Goal: Task Accomplishment & Management: Use online tool/utility

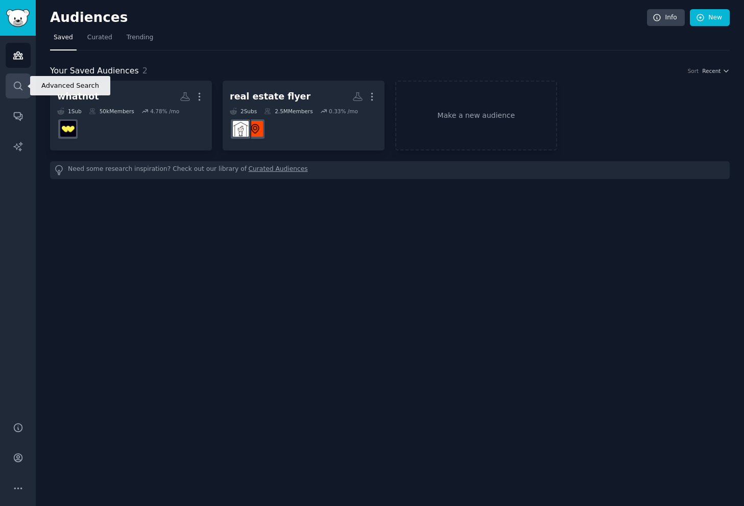
click at [17, 86] on icon "Sidebar" at bounding box center [18, 86] width 11 height 11
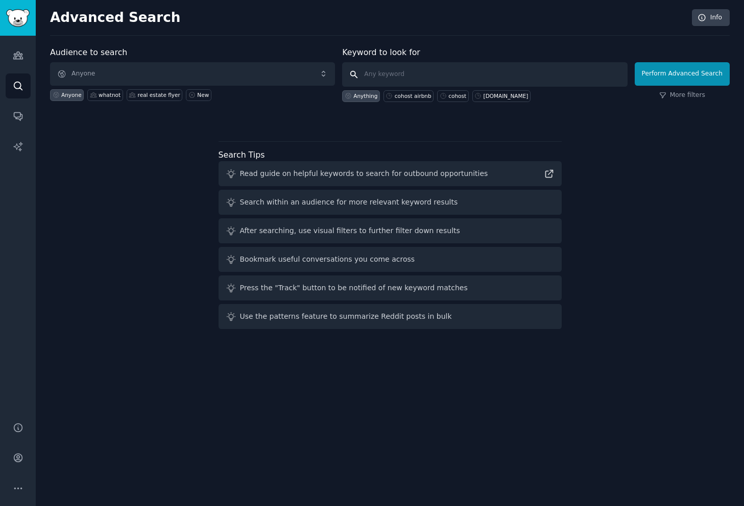
click at [429, 79] on input "text" at bounding box center [484, 74] width 285 height 25
type input "productboard"
click button "Perform Advanced Search" at bounding box center [682, 73] width 95 height 23
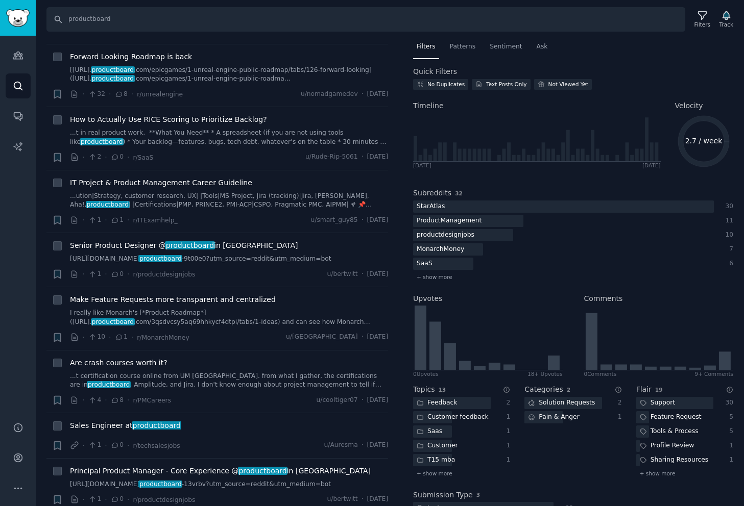
scroll to position [750, 0]
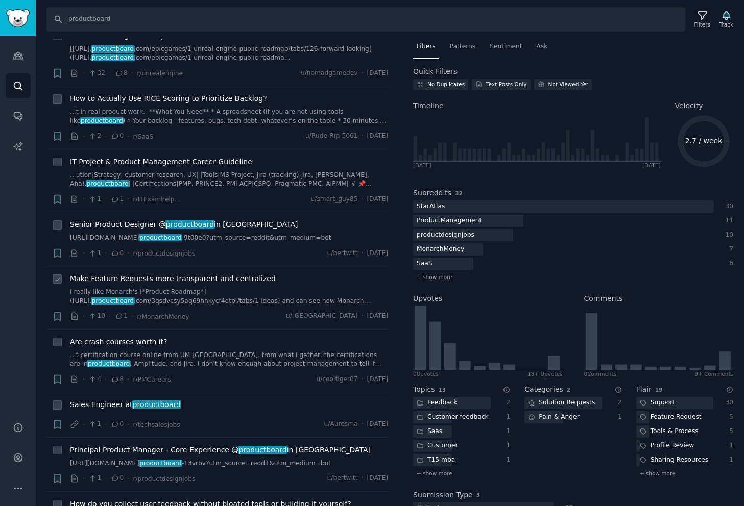
click at [220, 288] on link "I really like Monarch's [*Product Roadmap*](https://portal. productboard .com/3…" at bounding box center [229, 297] width 318 height 18
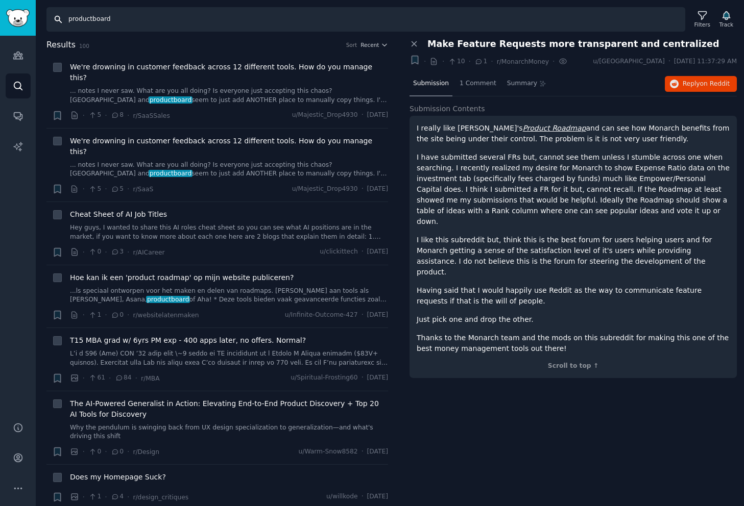
click at [91, 29] on input "productboard" at bounding box center [365, 19] width 639 height 25
click at [15, 65] on link "Audiences" at bounding box center [18, 55] width 25 height 25
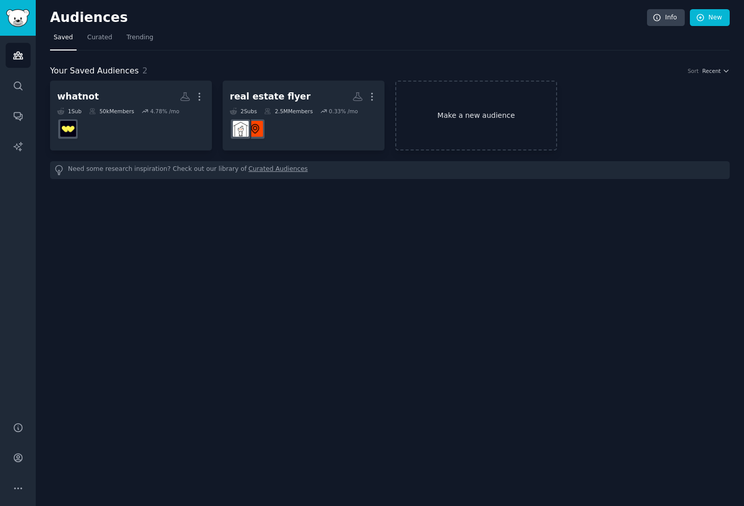
click at [486, 92] on link "Make a new audience" at bounding box center [476, 116] width 162 height 70
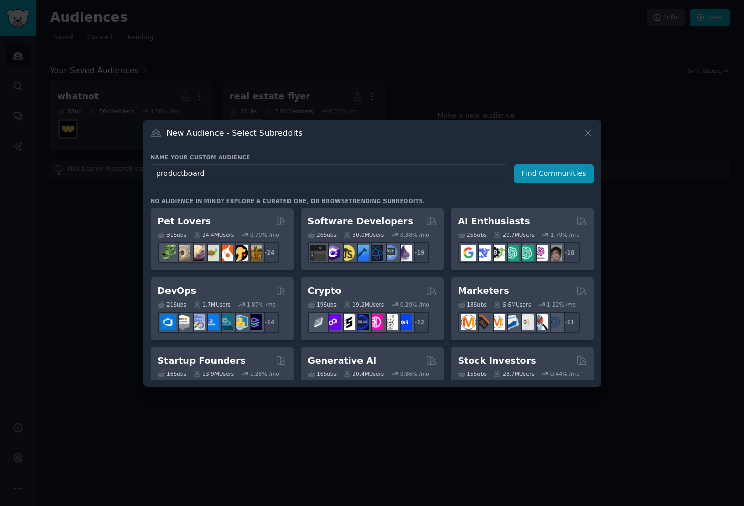
type input "productboard"
click at [539, 173] on button "Find Communities" at bounding box center [554, 173] width 80 height 19
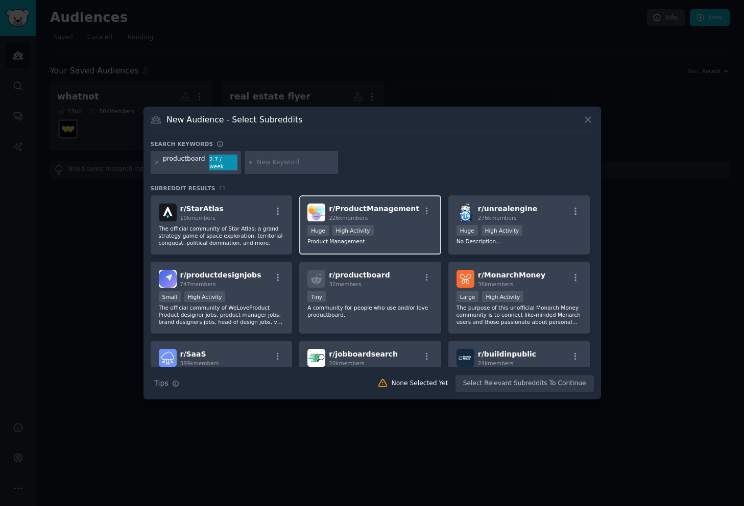
click at [435, 234] on div "r/ ProductManagement 226k members Huge High Activity Product Management" at bounding box center [370, 225] width 142 height 59
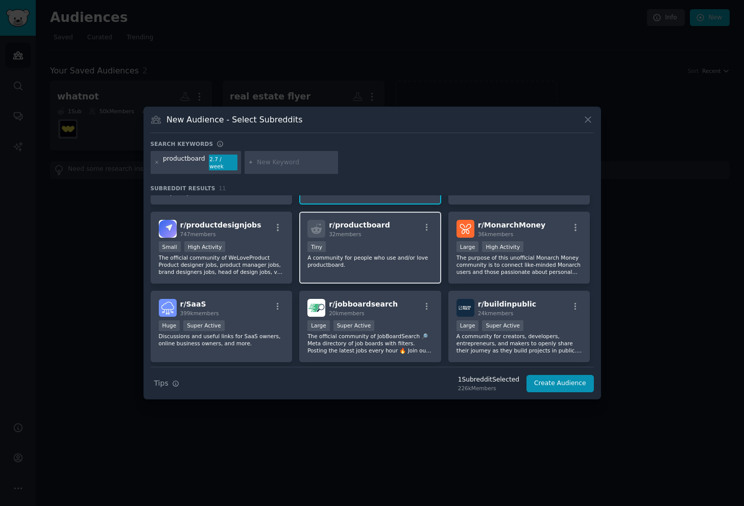
scroll to position [55, 0]
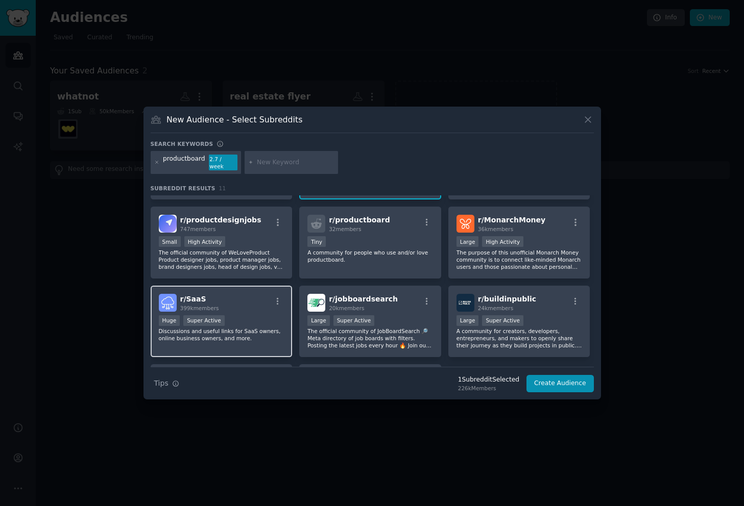
click at [261, 335] on p "Discussions and useful links for SaaS owners, online business owners, and more." at bounding box center [222, 335] width 126 height 14
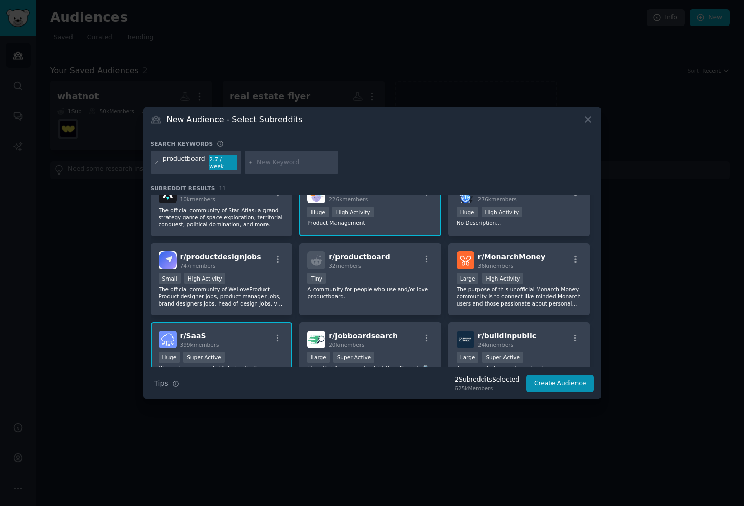
scroll to position [0, 0]
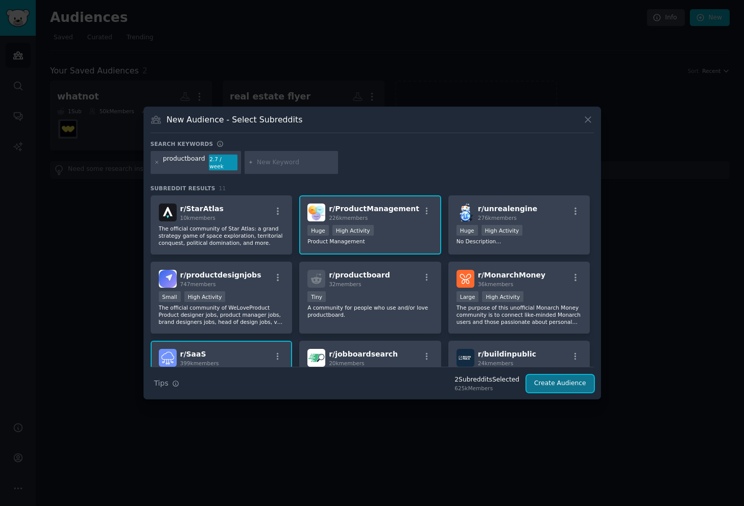
click at [573, 385] on button "Create Audience" at bounding box center [559, 383] width 67 height 17
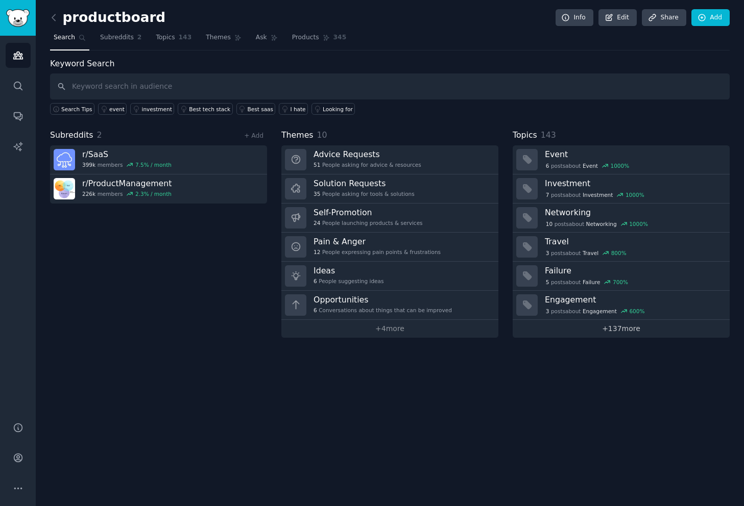
click at [593, 332] on link "+ 137 more" at bounding box center [621, 329] width 217 height 18
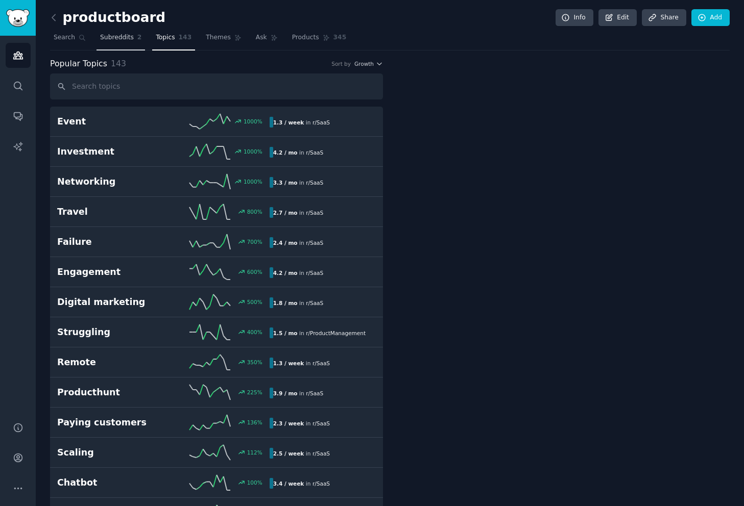
click at [129, 39] on span "Subreddits" at bounding box center [117, 37] width 34 height 9
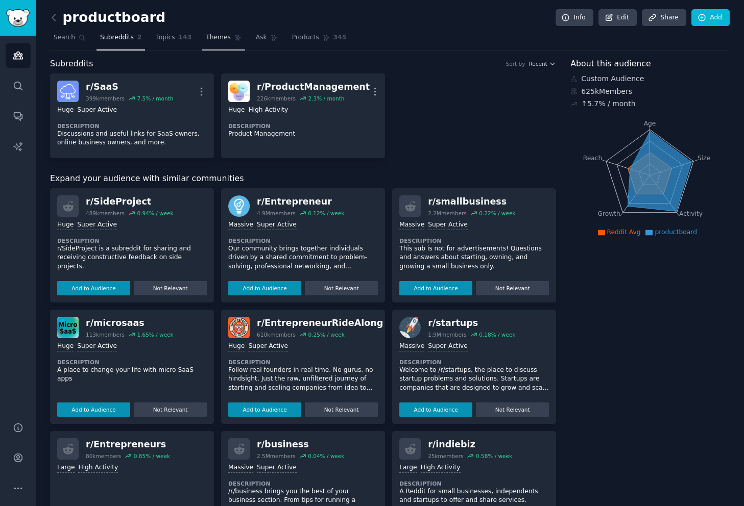
click at [216, 39] on span "Themes" at bounding box center [218, 37] width 25 height 9
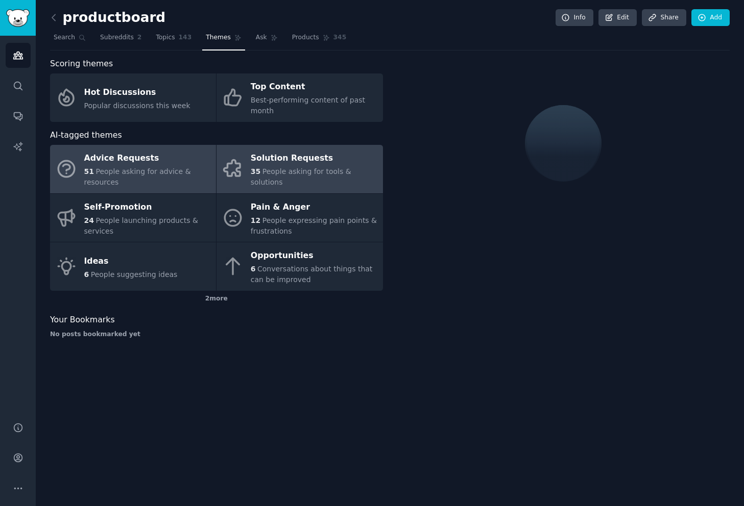
click at [264, 147] on link "Solution Requests 35 People asking for tools & solutions" at bounding box center [299, 169] width 166 height 48
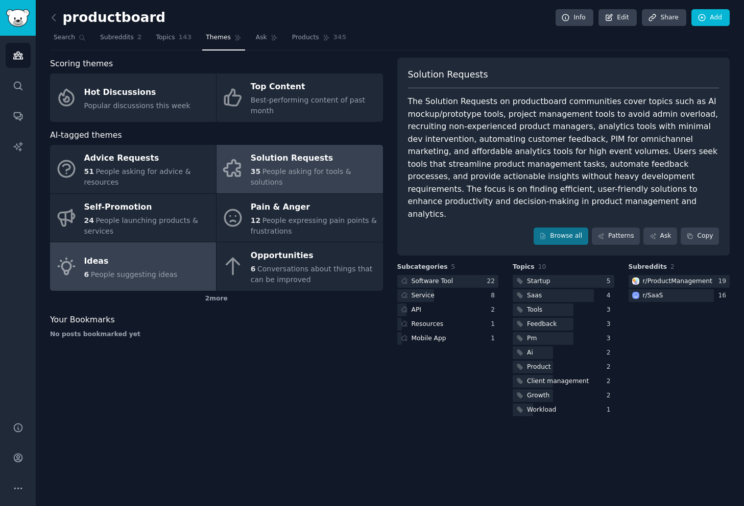
click at [148, 271] on span "People suggesting ideas" at bounding box center [134, 275] width 87 height 8
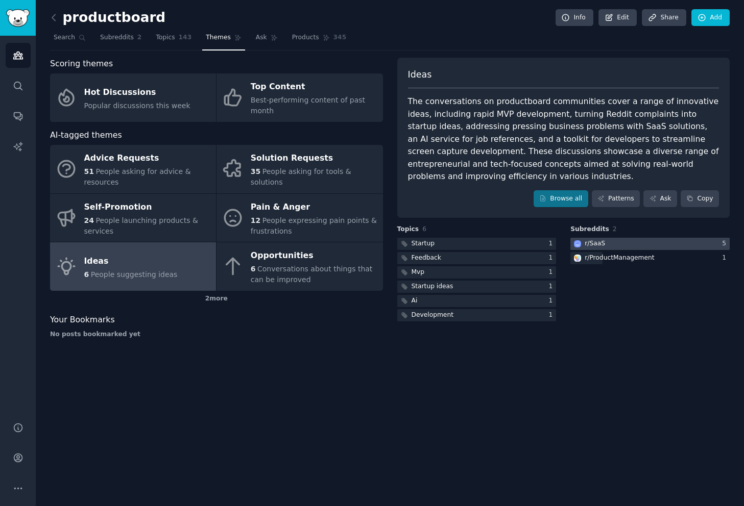
click at [698, 245] on div at bounding box center [649, 244] width 159 height 13
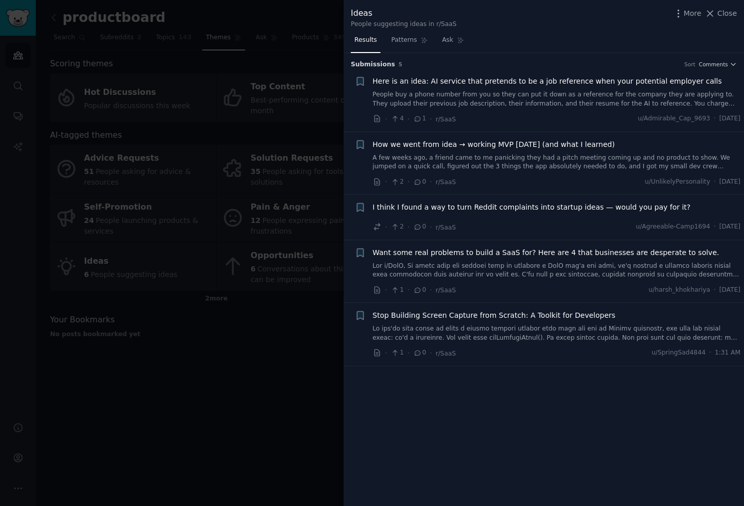
click at [248, 307] on div at bounding box center [372, 253] width 744 height 506
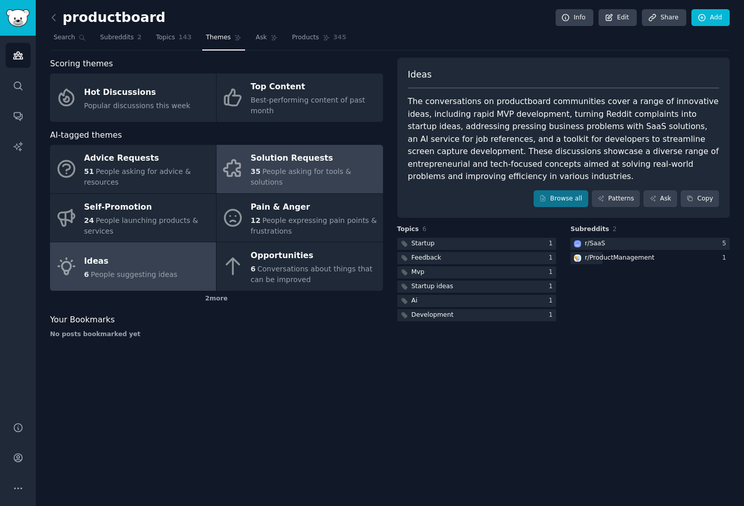
click at [270, 173] on span "People asking for tools & solutions" at bounding box center [301, 176] width 101 height 19
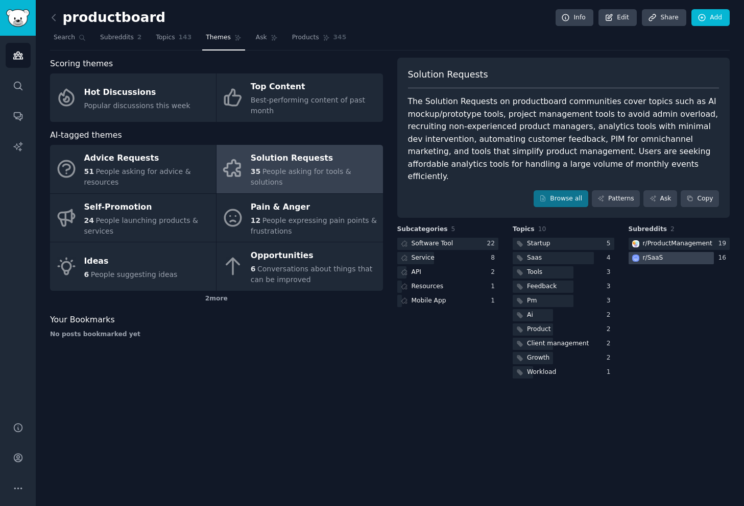
click at [684, 252] on div at bounding box center [670, 258] width 85 height 13
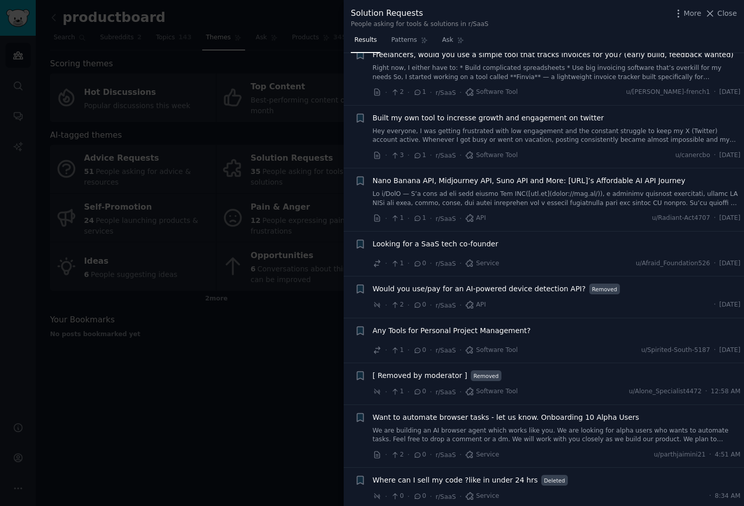
scroll to position [451, 0]
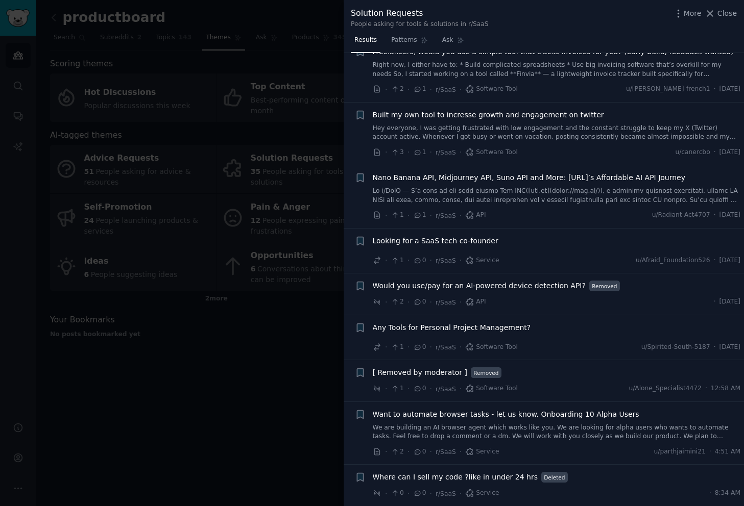
click at [270, 377] on div at bounding box center [372, 253] width 744 height 506
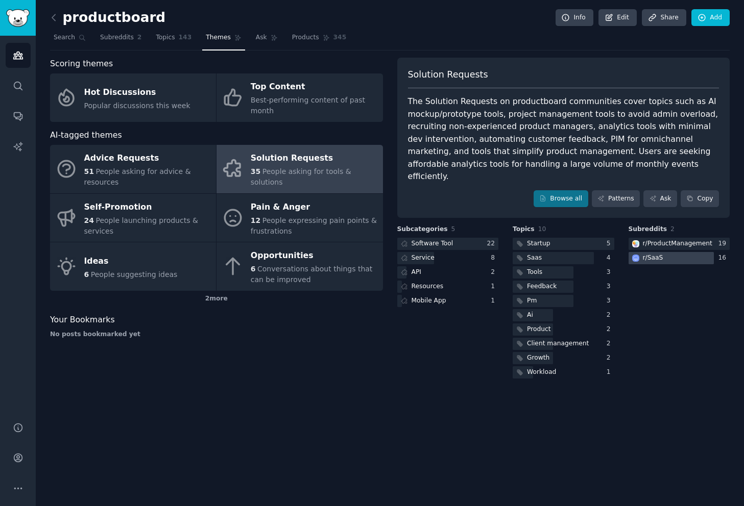
click at [678, 252] on div at bounding box center [670, 258] width 85 height 13
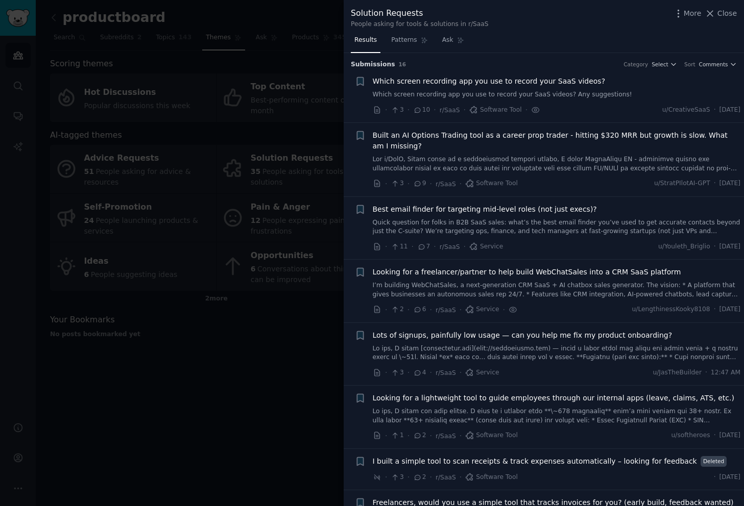
click at [193, 379] on div at bounding box center [372, 253] width 744 height 506
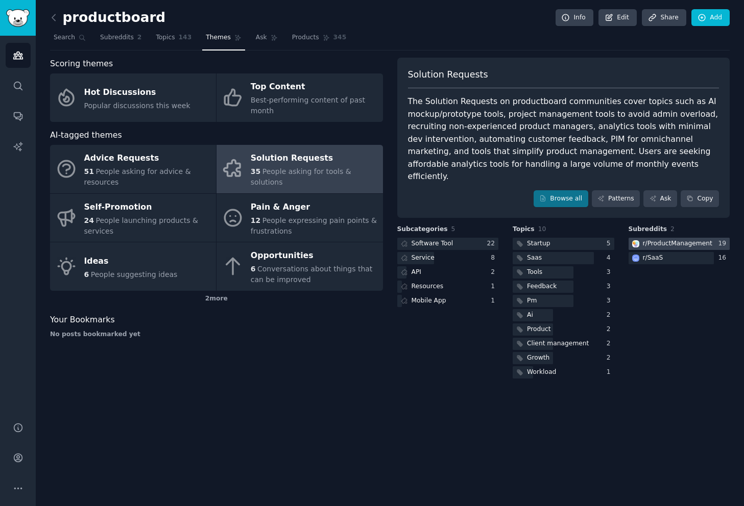
click at [652, 239] on div "r/ ProductManagement" at bounding box center [677, 243] width 69 height 9
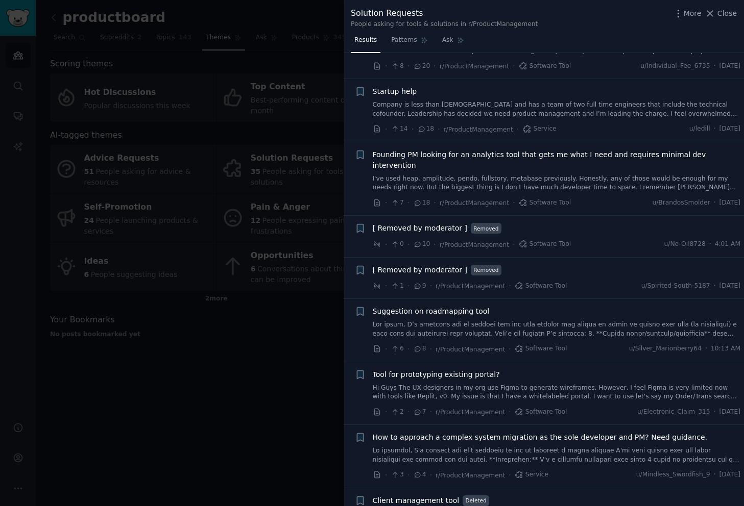
scroll to position [468, 0]
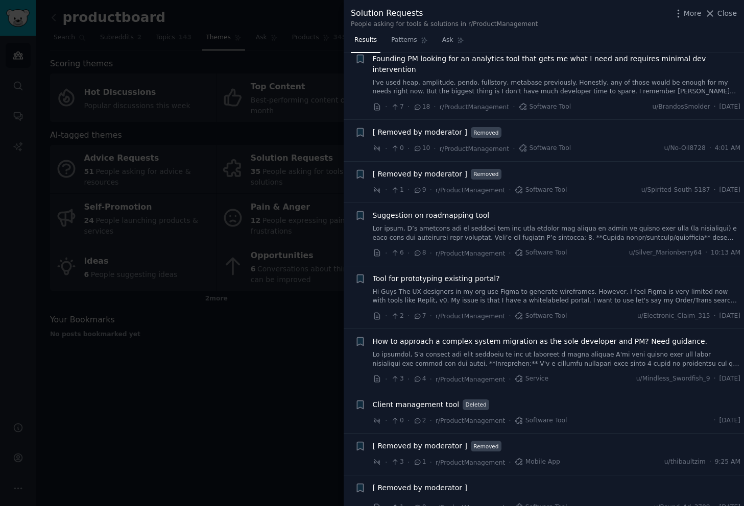
click at [296, 284] on div at bounding box center [372, 253] width 744 height 506
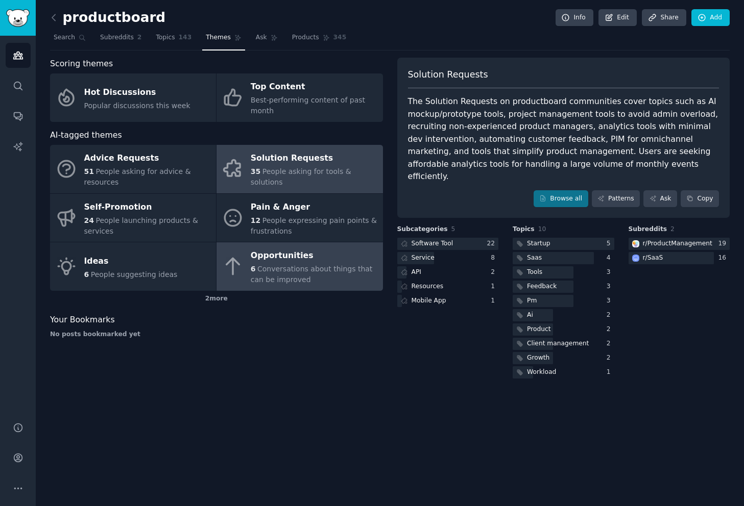
click at [329, 276] on div "6 Conversations about things that can be improved" at bounding box center [314, 274] width 127 height 21
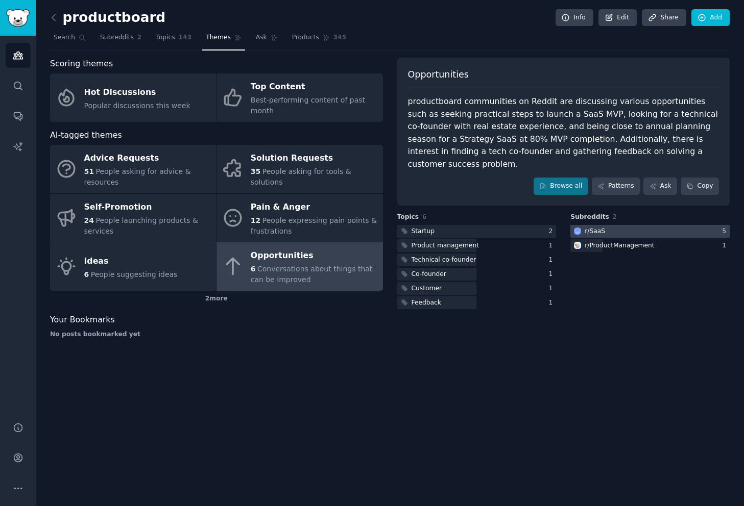
click at [613, 225] on div at bounding box center [649, 231] width 159 height 13
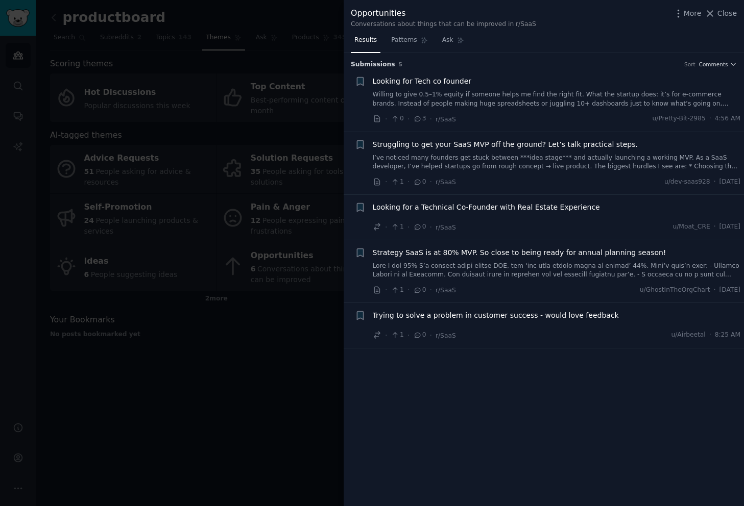
click at [515, 172] on div "Struggling to get your SaaS MVP off the ground? Let’s talk practical steps. I’v…" at bounding box center [557, 163] width 368 height 48
click at [513, 158] on link "I’ve noticed many founders get stuck between ***idea stage*** and actually laun…" at bounding box center [557, 163] width 368 height 18
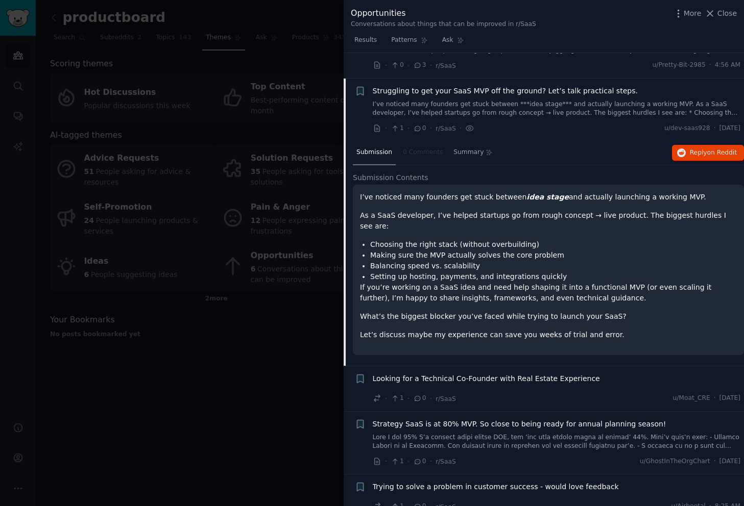
scroll to position [56, 0]
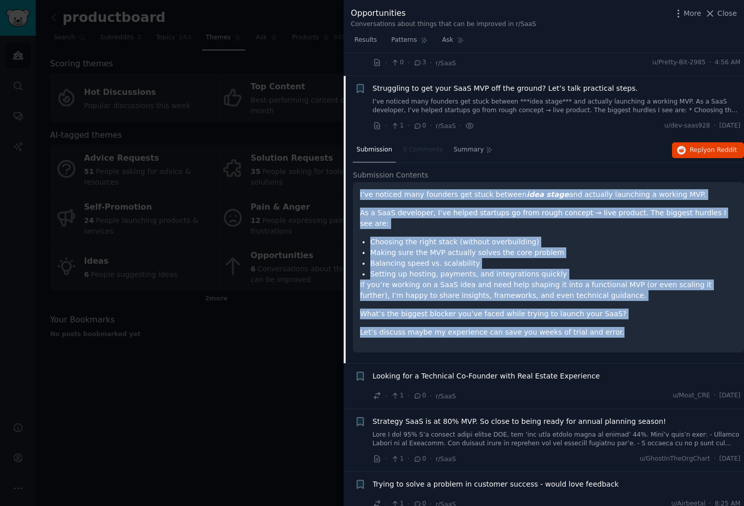
drag, startPoint x: 622, startPoint y: 327, endPoint x: 362, endPoint y: 182, distance: 297.5
click at [362, 182] on div "I’ve noticed many founders get stuck between idea stage and actually launching …" at bounding box center [548, 267] width 391 height 170
copy div "I’ve noticed many founders get stuck between idea stage and actually launching …"
click at [485, 371] on span "Looking for a Technical Co-Founder with Real Estate Experience" at bounding box center [486, 376] width 227 height 11
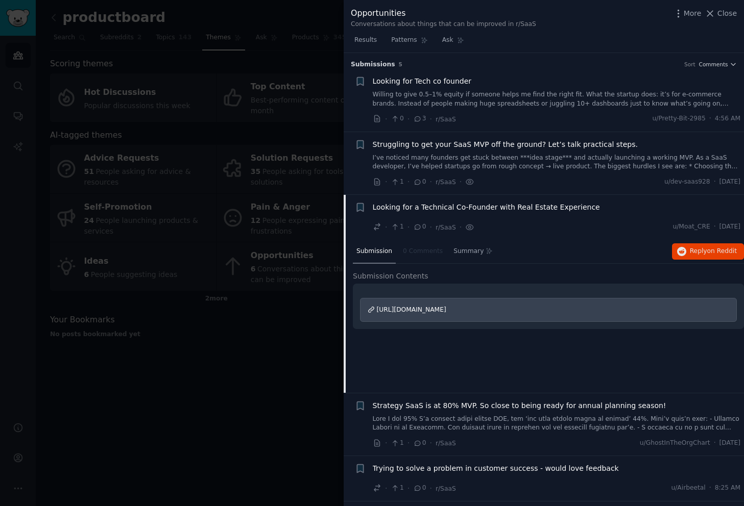
click at [291, 436] on div at bounding box center [372, 253] width 744 height 506
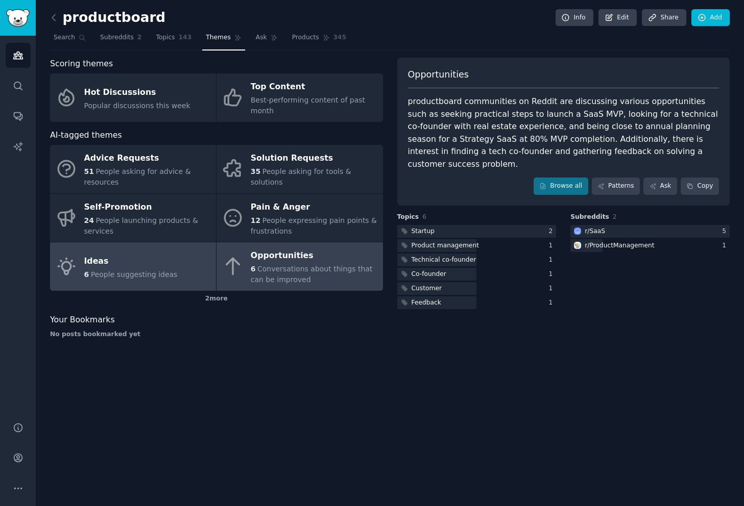
click at [133, 280] on link "Ideas 6 People suggesting ideas" at bounding box center [133, 266] width 166 height 48
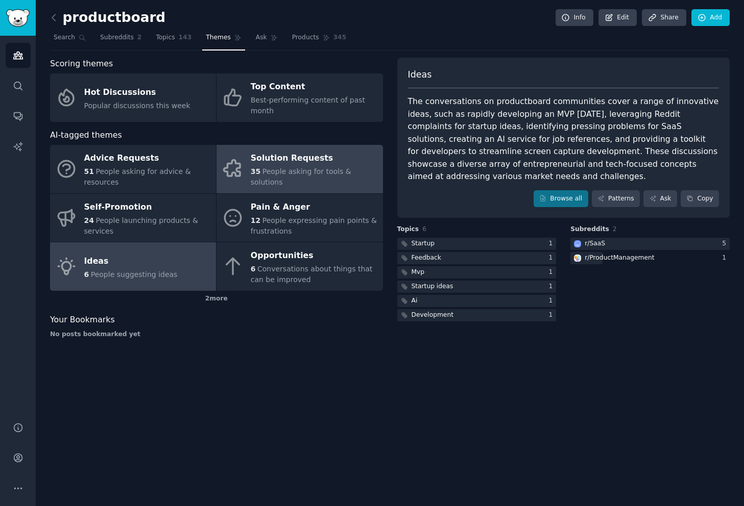
click at [302, 177] on span "People asking for tools & solutions" at bounding box center [301, 176] width 101 height 19
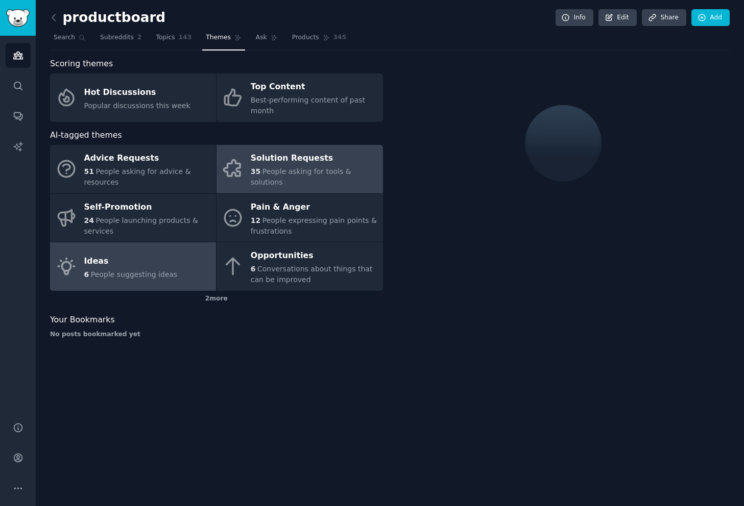
click at [135, 272] on span "People suggesting ideas" at bounding box center [134, 275] width 87 height 8
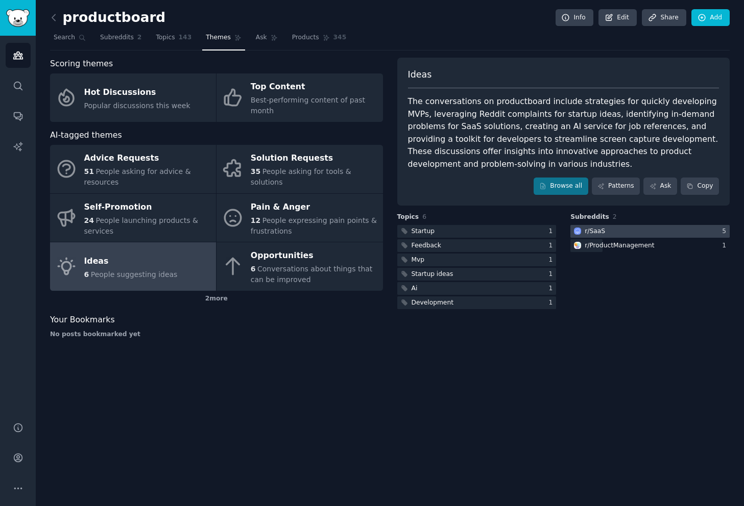
click at [665, 231] on div at bounding box center [649, 231] width 159 height 13
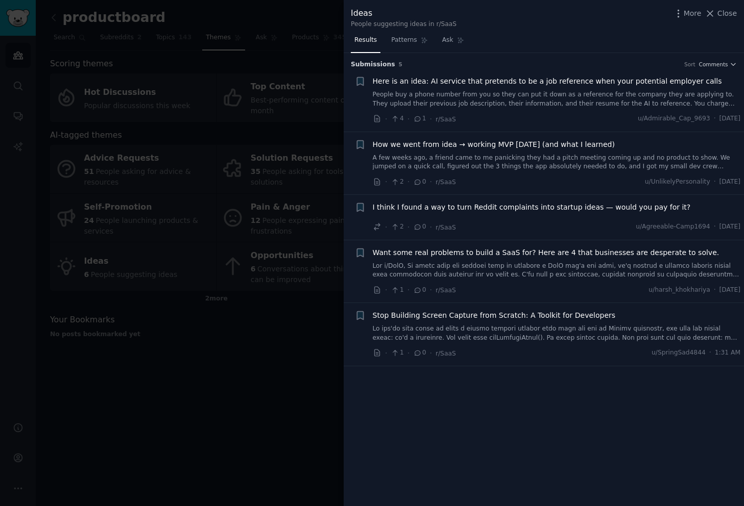
click at [221, 135] on div at bounding box center [372, 253] width 744 height 506
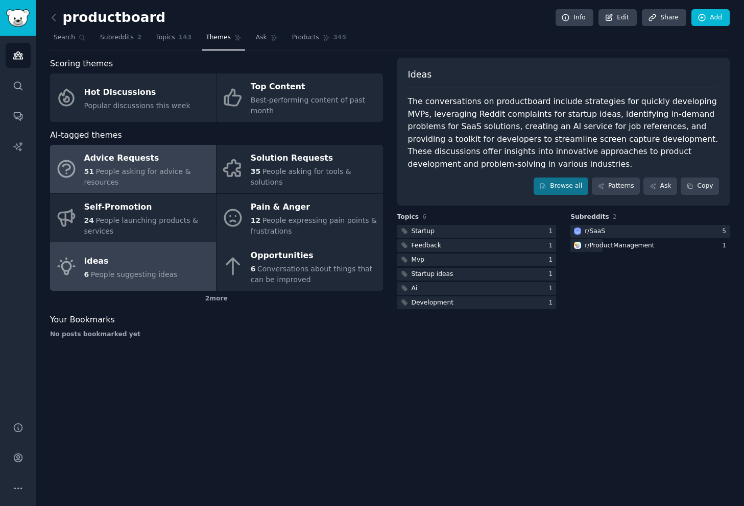
click at [159, 183] on div "51 People asking for advice & resources" at bounding box center [147, 176] width 127 height 21
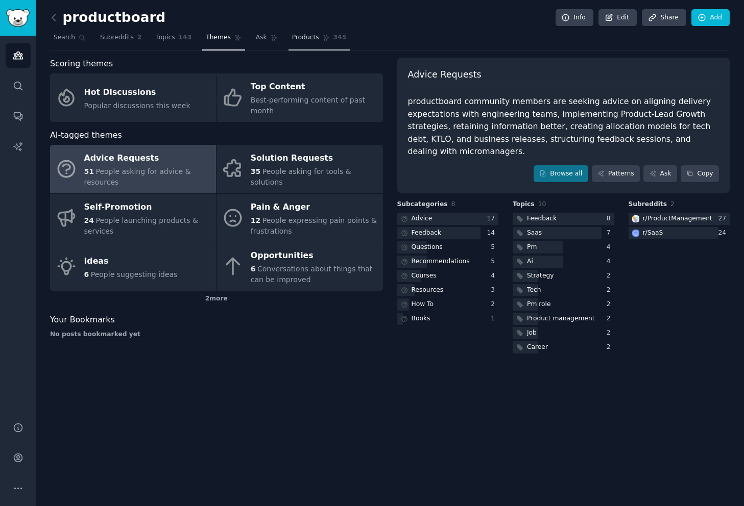
click at [298, 35] on span "Products" at bounding box center [305, 37] width 27 height 9
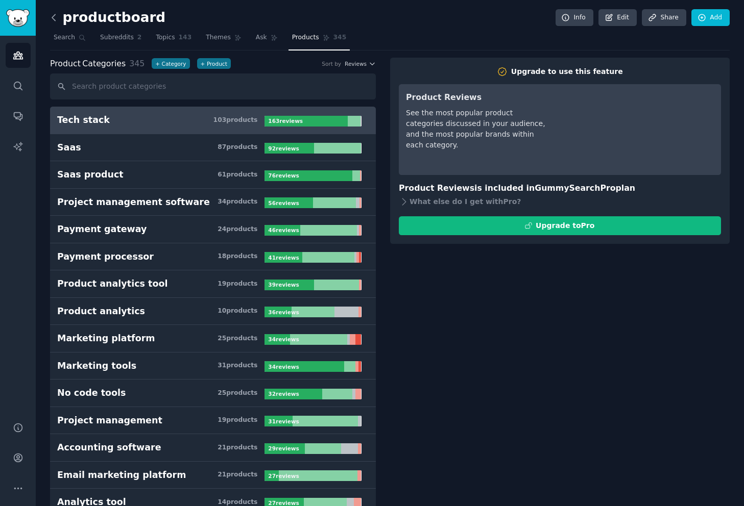
click at [54, 17] on icon at bounding box center [53, 17] width 11 height 11
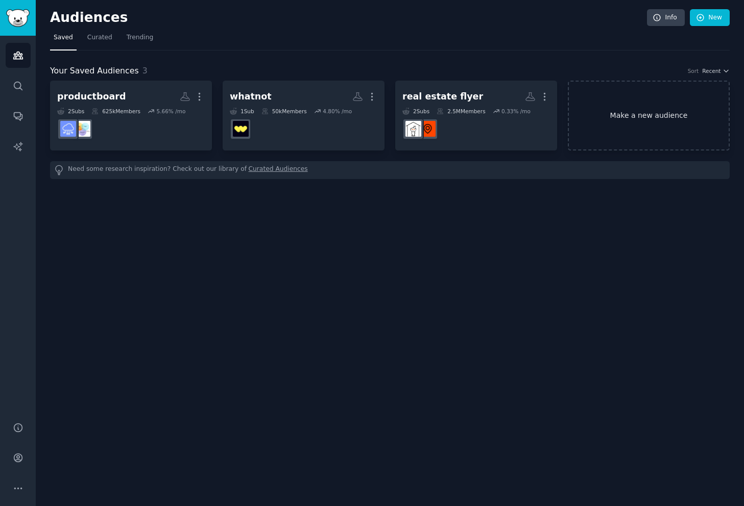
click at [612, 123] on link "Make a new audience" at bounding box center [649, 116] width 162 height 70
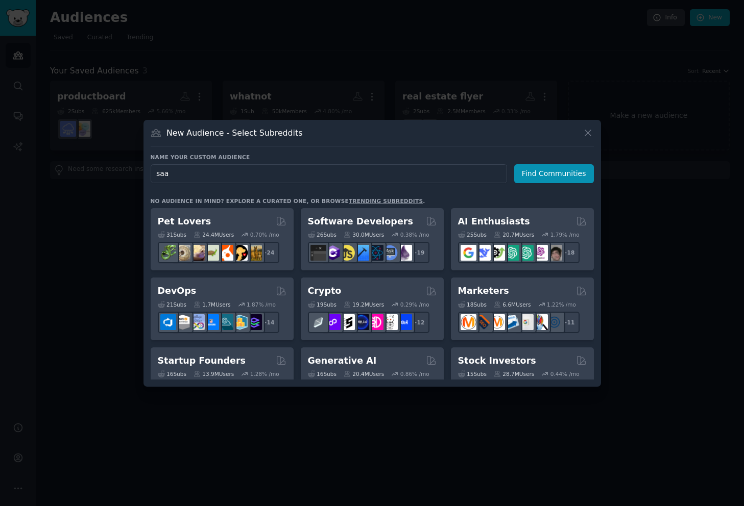
type input "saas"
click button "Find Communities" at bounding box center [554, 173] width 80 height 19
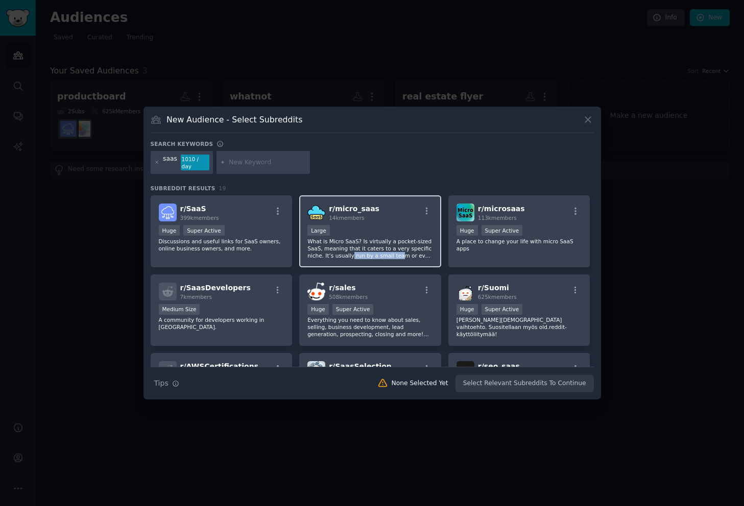
drag, startPoint x: 349, startPoint y: 248, endPoint x: 397, endPoint y: 251, distance: 47.5
click at [397, 251] on p "What is Micro SaaS? Is virtually a pocket-sized SaaS, meaning that it caters to…" at bounding box center [370, 248] width 126 height 21
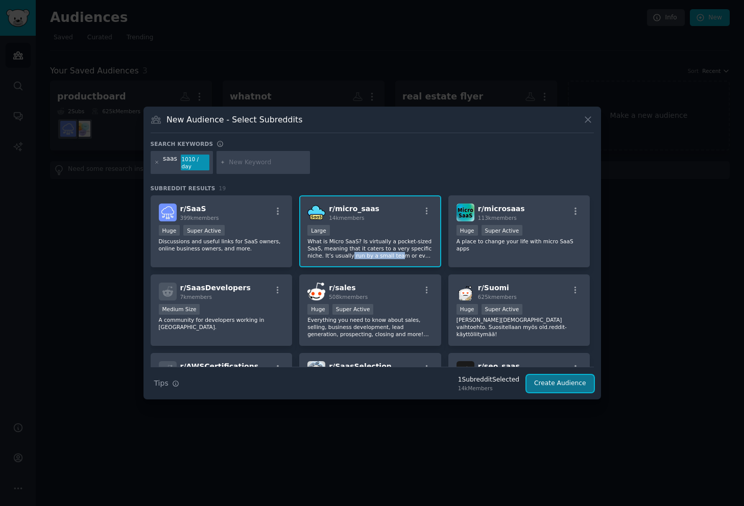
click at [583, 381] on button "Create Audience" at bounding box center [559, 383] width 67 height 17
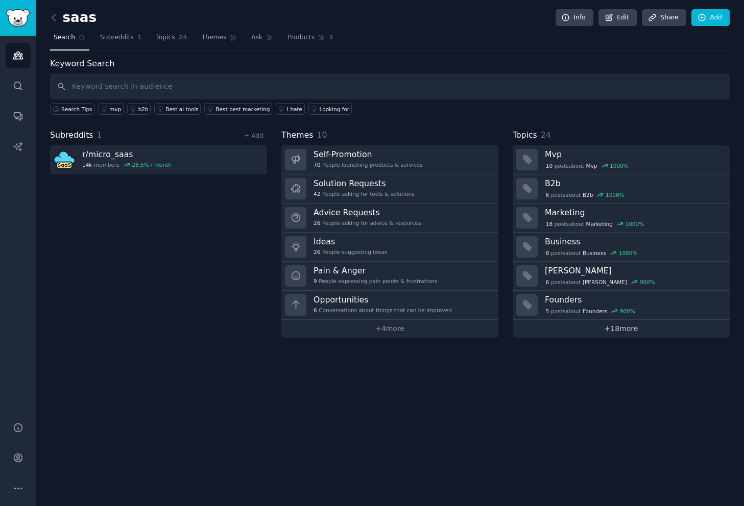
click at [599, 335] on link "+ 18 more" at bounding box center [621, 329] width 217 height 18
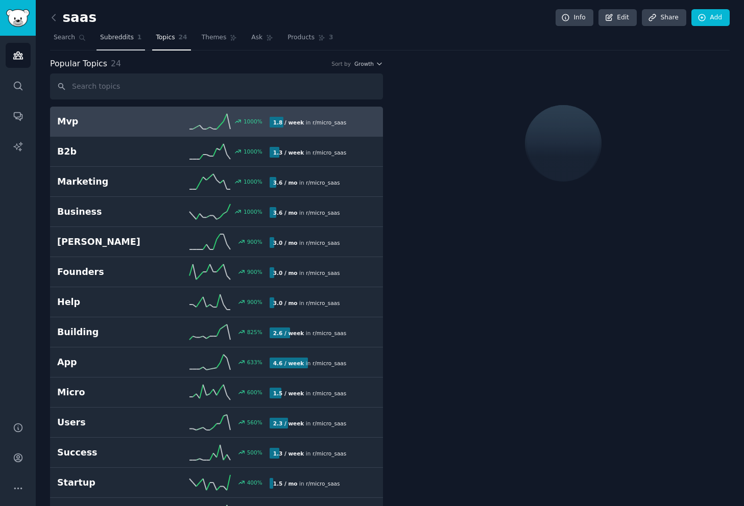
click at [116, 36] on span "Subreddits" at bounding box center [117, 37] width 34 height 9
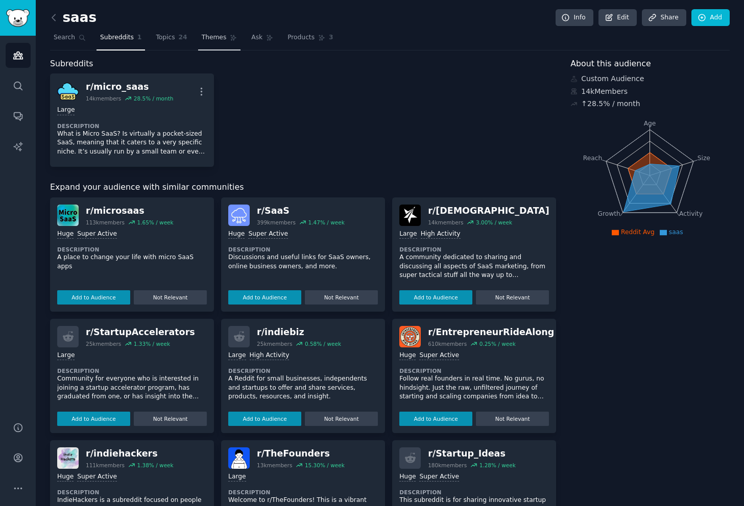
click at [221, 33] on span "Themes" at bounding box center [214, 37] width 25 height 9
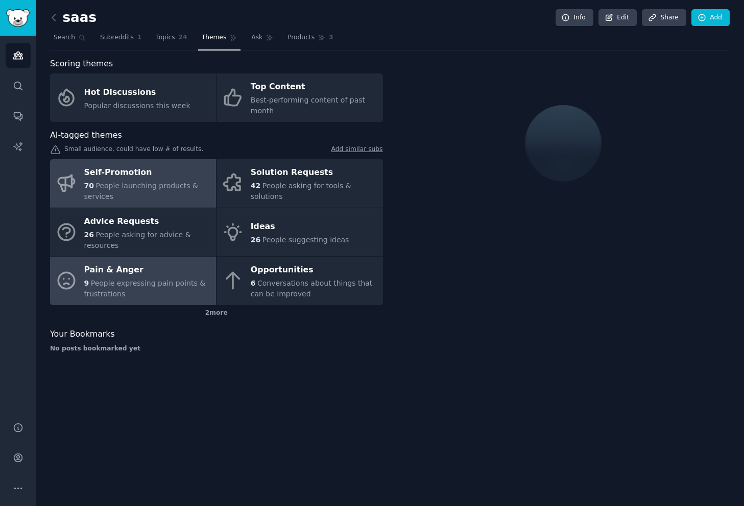
click at [165, 302] on link "Pain & Anger 9 People expressing pain points & frustrations" at bounding box center [133, 281] width 166 height 48
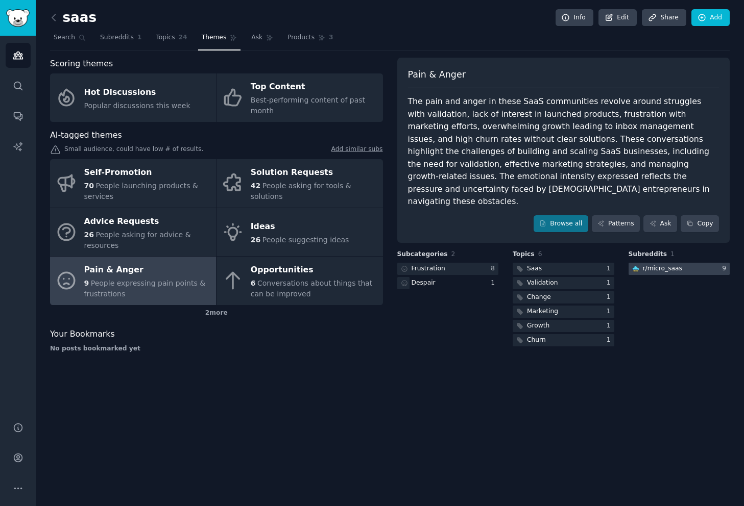
click at [673, 264] on div "r/ micro_saas" at bounding box center [662, 268] width 39 height 9
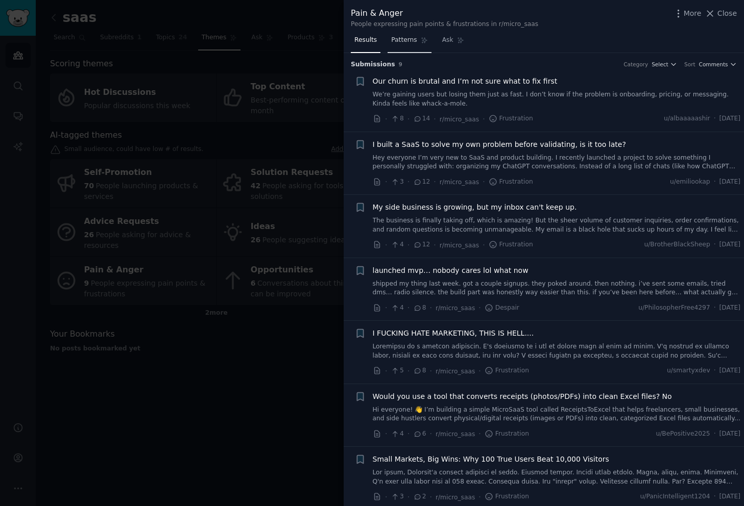
click at [404, 39] on span "Patterns" at bounding box center [404, 40] width 26 height 9
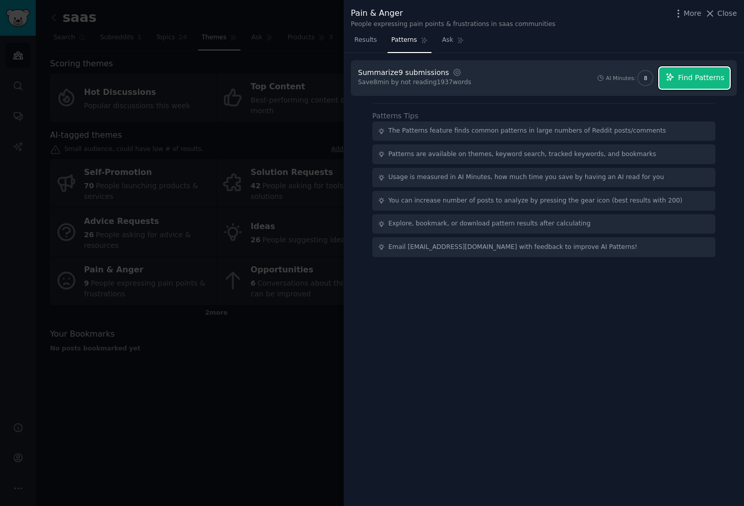
click at [703, 74] on span "Find Patterns" at bounding box center [701, 77] width 46 height 11
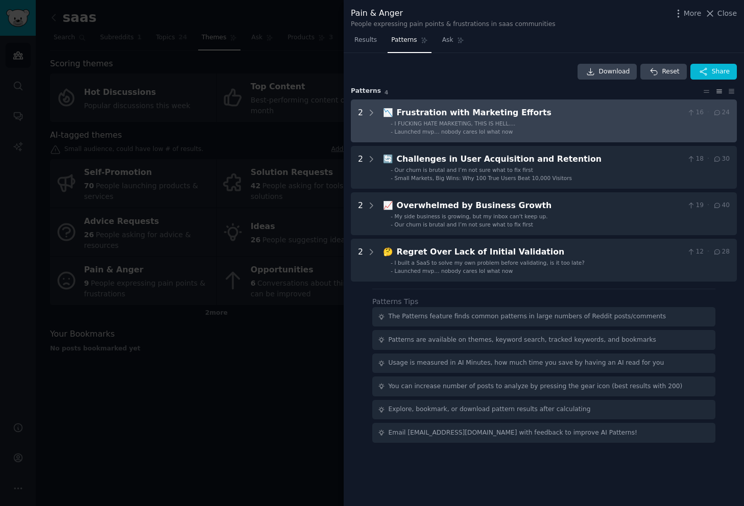
click at [575, 136] on Efforts "2 📉 Frustration with Marketing Efforts 16 · 24 - I FUCKING HATE MARKETING, THIS…" at bounding box center [544, 121] width 386 height 43
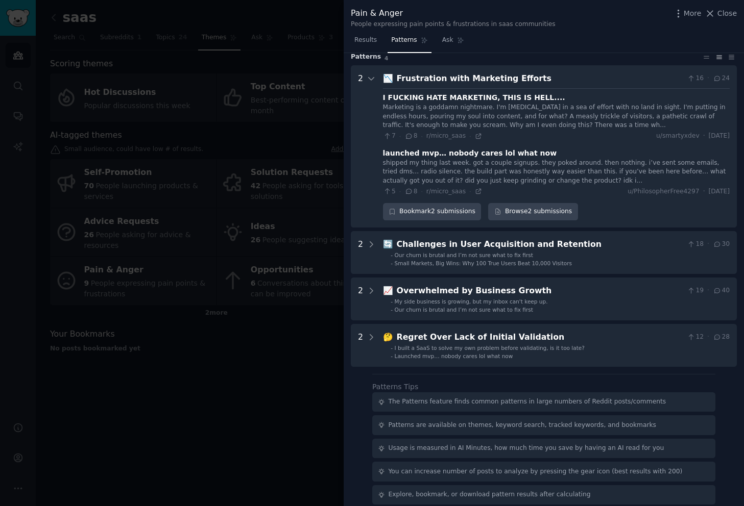
scroll to position [26, 0]
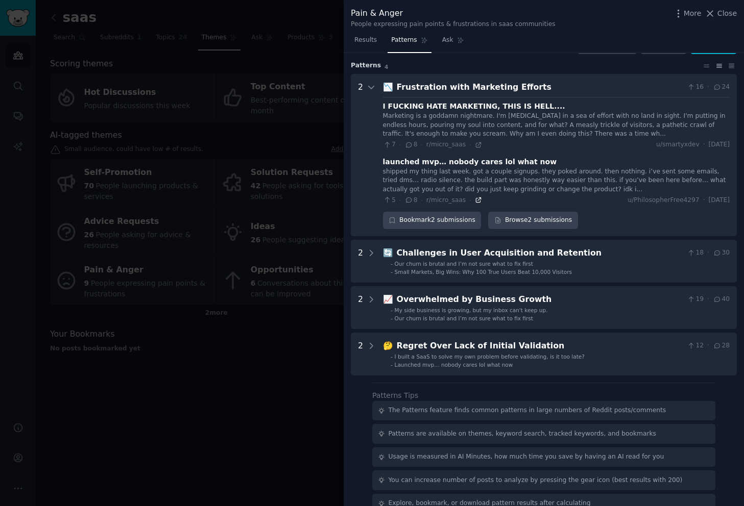
click at [477, 201] on icon at bounding box center [478, 200] width 7 height 7
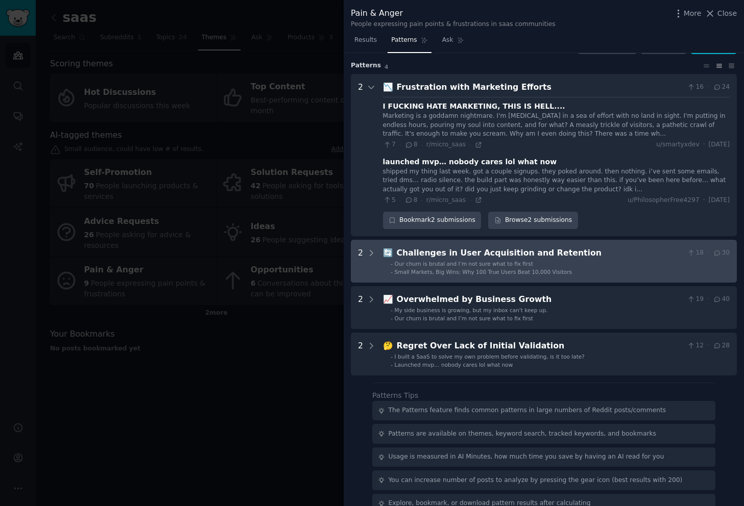
click at [459, 258] on div "Challenges in User Acquisition and Retention" at bounding box center [540, 253] width 286 height 13
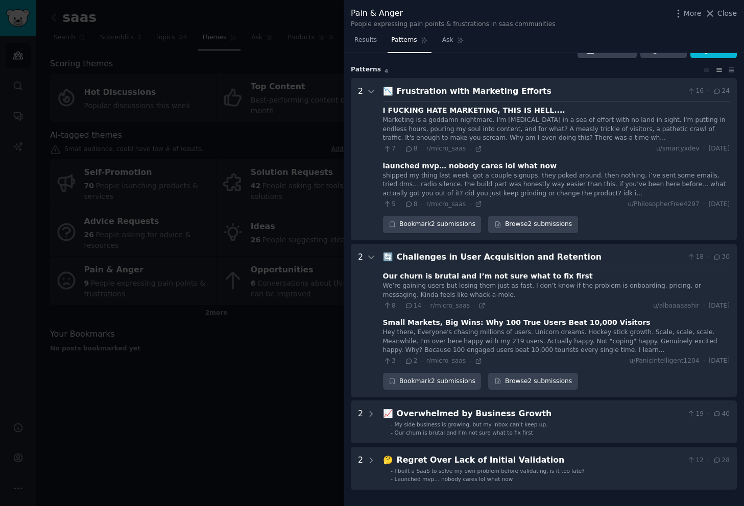
scroll to position [0, 0]
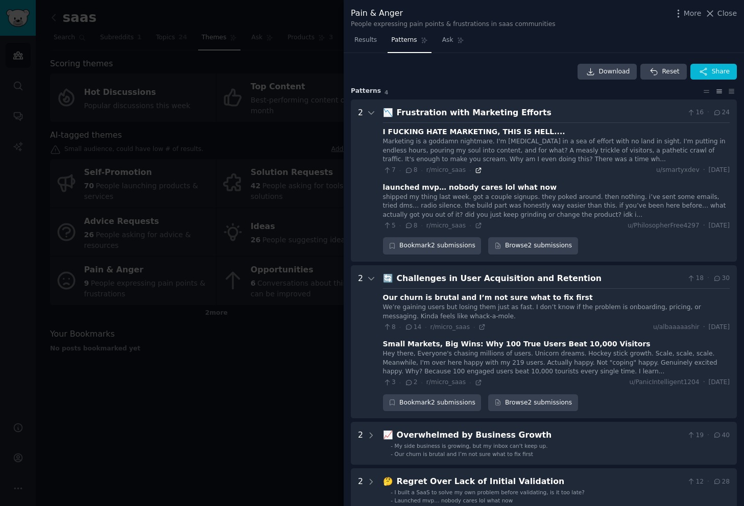
click at [476, 172] on icon at bounding box center [478, 170] width 7 height 7
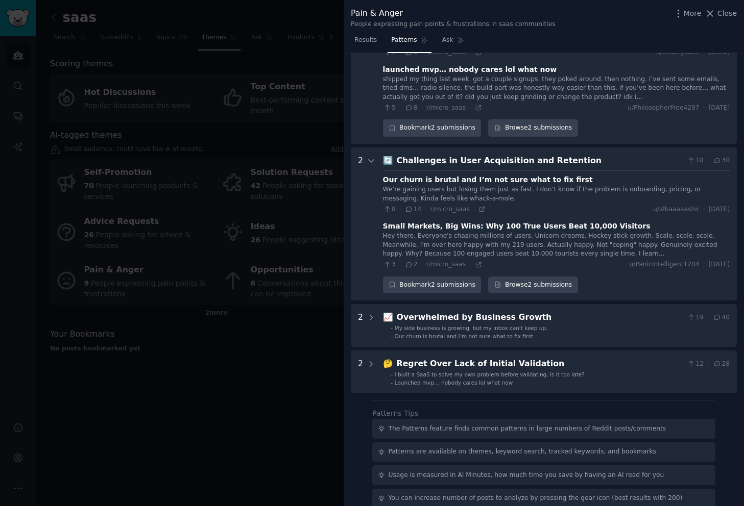
scroll to position [177, 0]
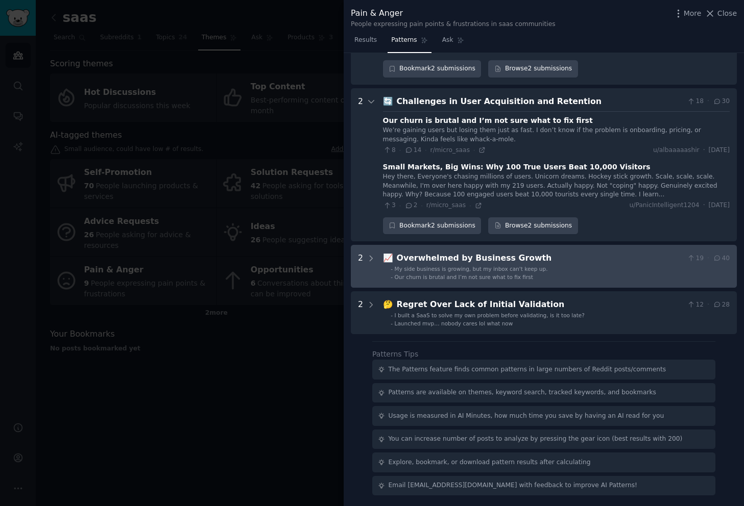
click at [511, 275] on span "Our churn is brutal and I’m not sure what to fix first" at bounding box center [464, 277] width 138 height 6
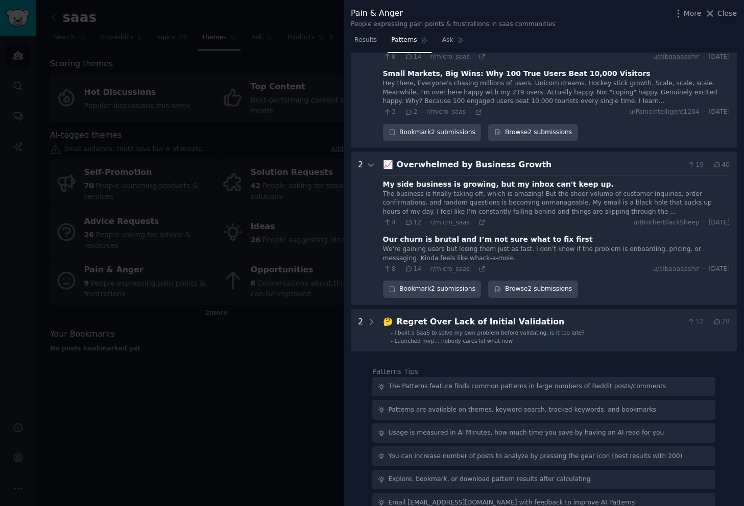
scroll to position [287, 0]
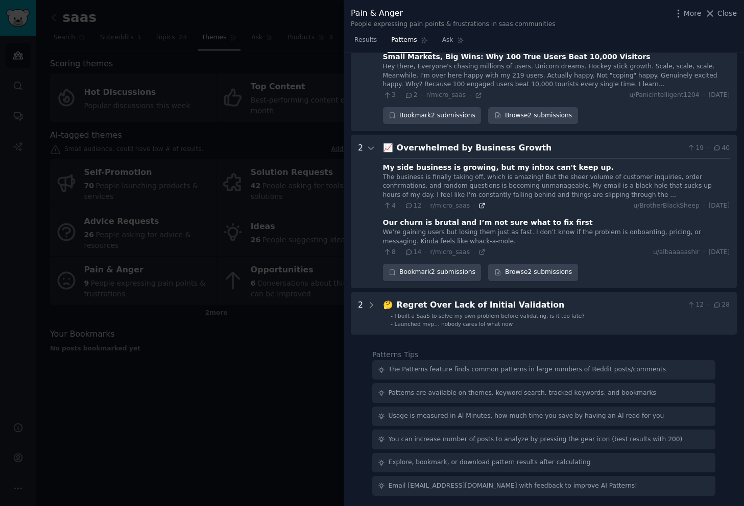
click at [480, 208] on icon at bounding box center [481, 205] width 7 height 7
click at [246, 420] on div at bounding box center [372, 253] width 744 height 506
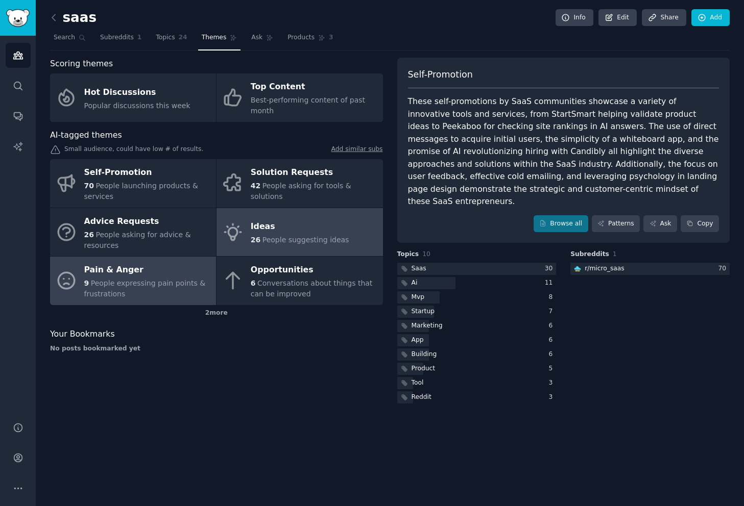
click at [298, 247] on link "Ideas 26 People suggesting ideas" at bounding box center [299, 232] width 166 height 48
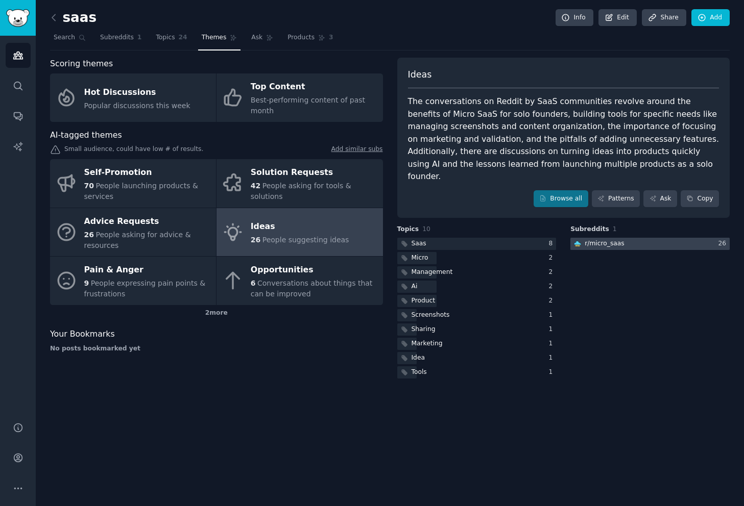
click at [606, 239] on div "r/ micro_saas" at bounding box center [603, 243] width 39 height 9
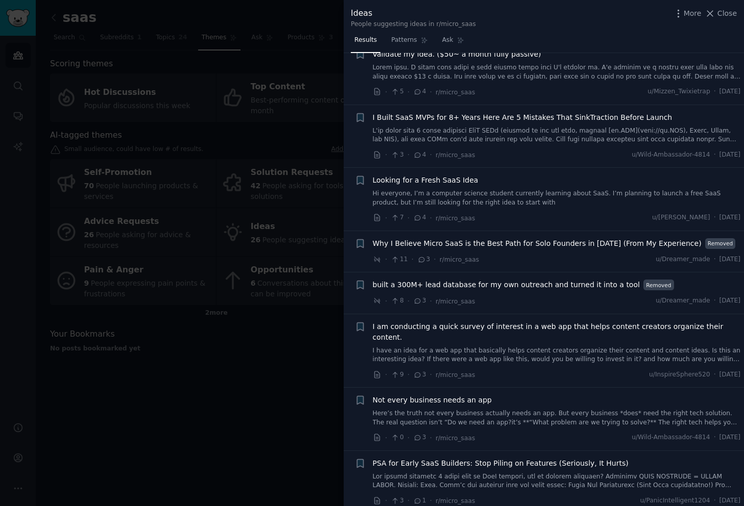
scroll to position [346, 0]
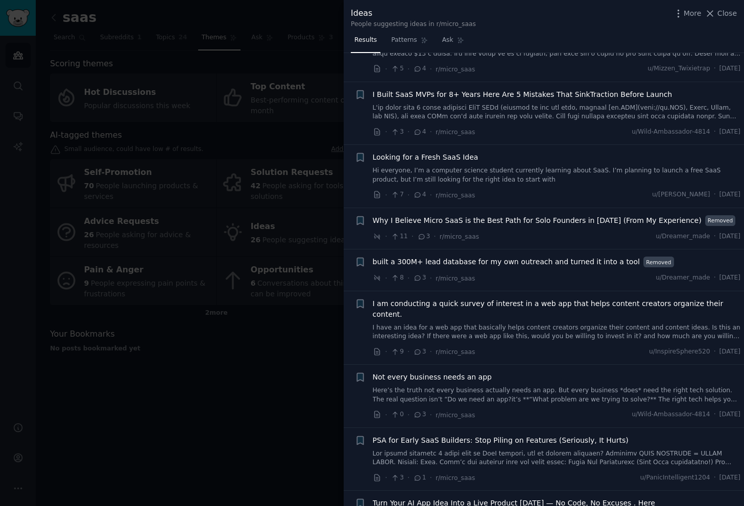
click at [457, 157] on span "Looking for a Fresh SaaS Idea" at bounding box center [426, 157] width 106 height 11
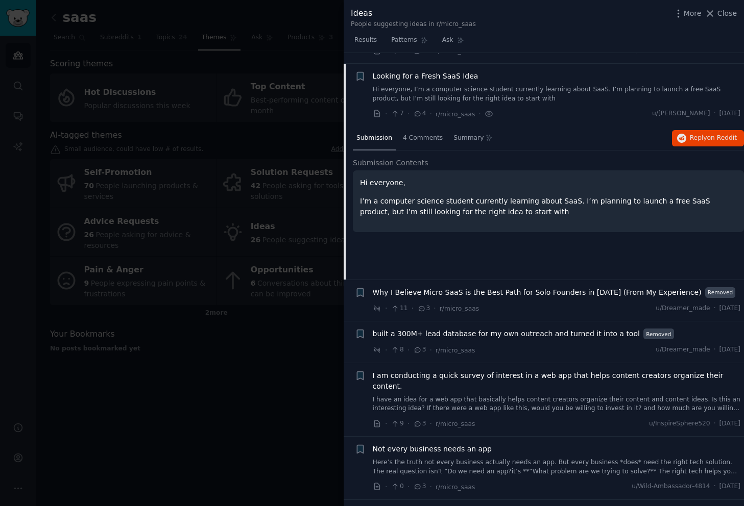
scroll to position [437, 0]
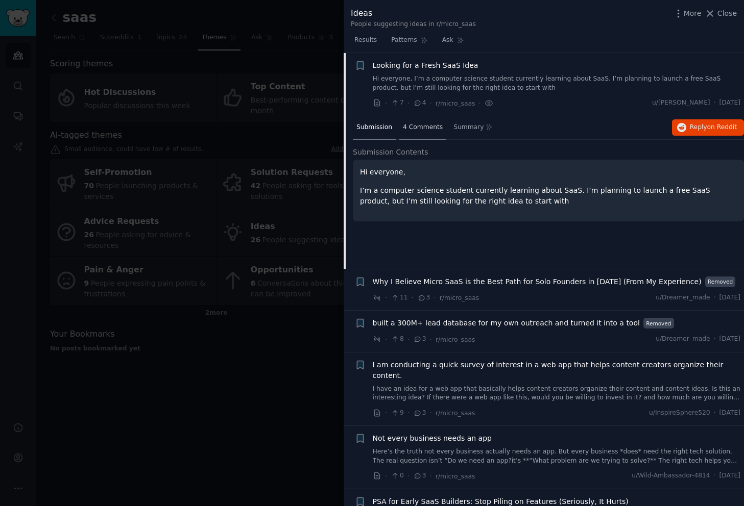
click at [443, 121] on div "4 Comments" at bounding box center [422, 128] width 47 height 25
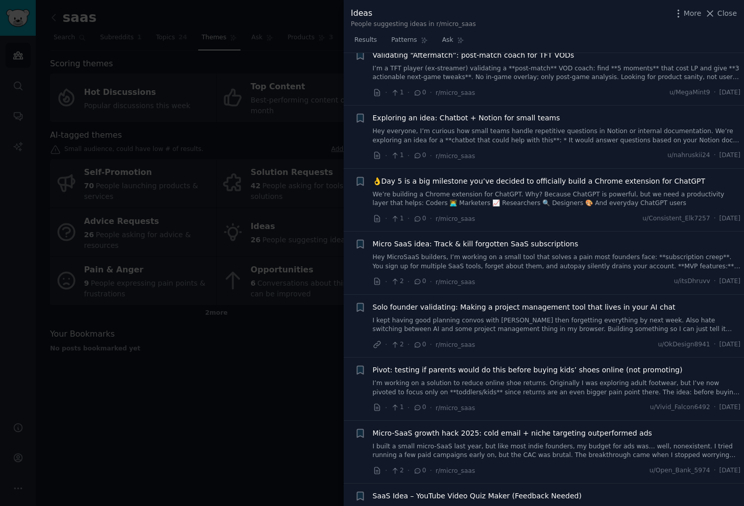
scroll to position [1253, 0]
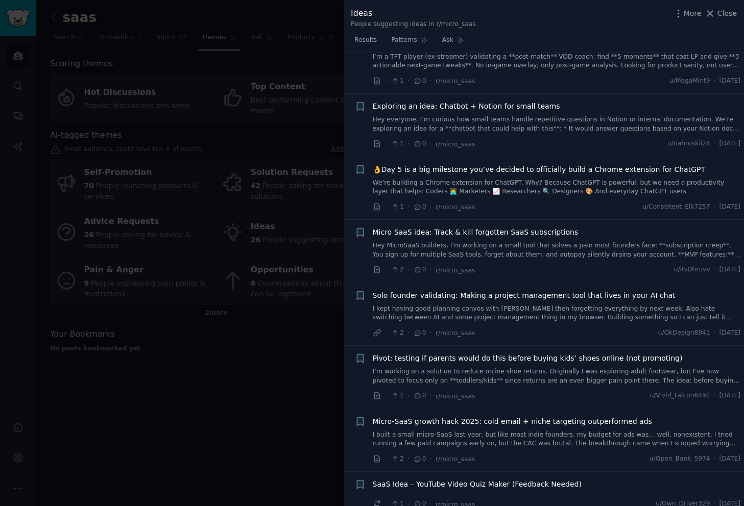
click at [266, 388] on div at bounding box center [372, 253] width 744 height 506
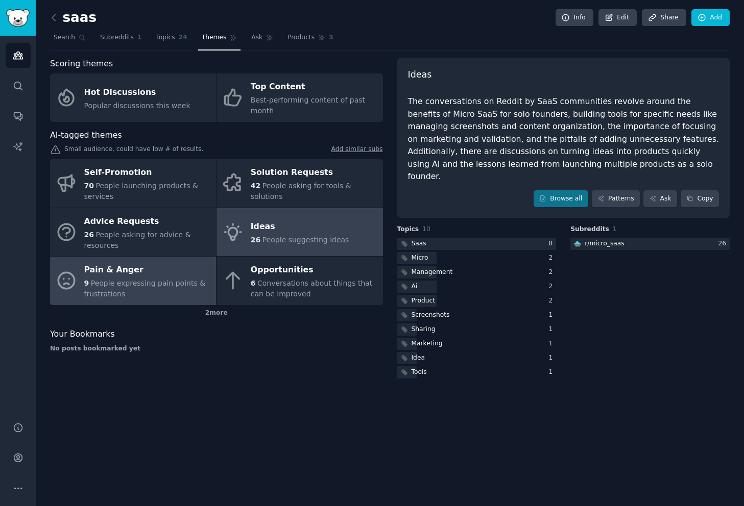
click at [138, 281] on span "People expressing pain points & frustrations" at bounding box center [144, 288] width 121 height 19
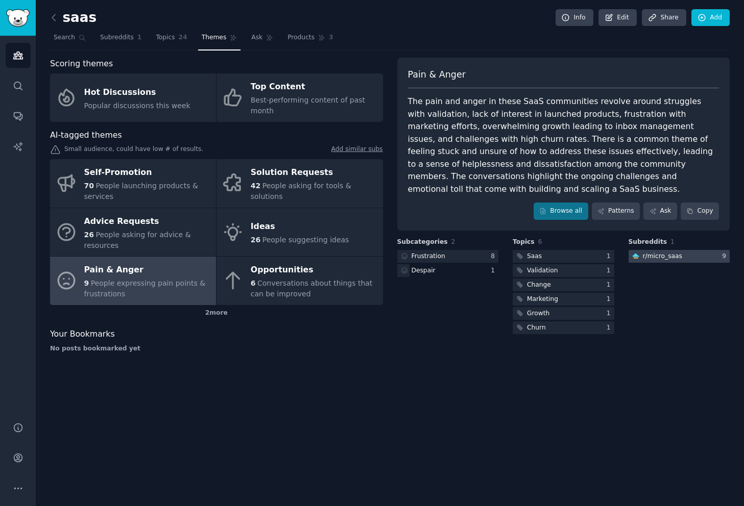
click at [668, 250] on div "r/ micro_saas" at bounding box center [656, 256] width 56 height 13
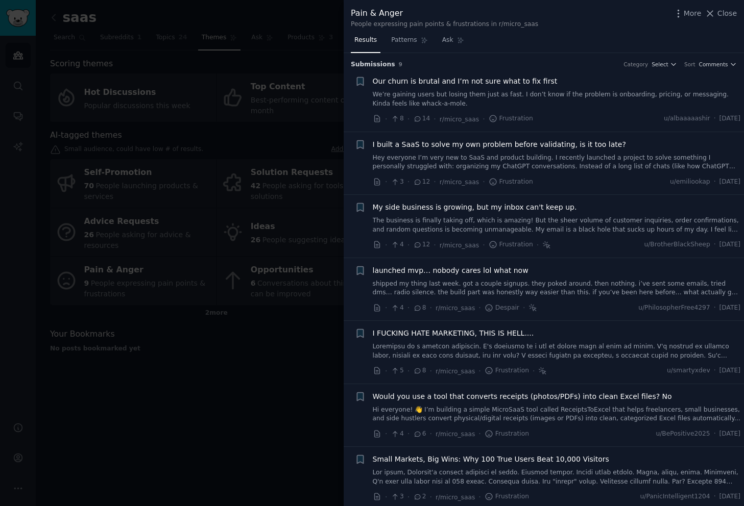
click at [477, 217] on link "The business is finally taking off, which is amazing! But the sheer volume of c…" at bounding box center [557, 225] width 368 height 18
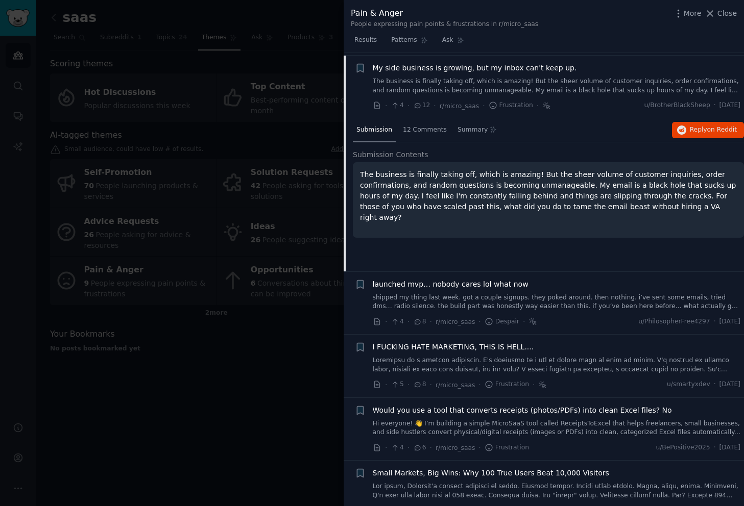
scroll to position [142, 0]
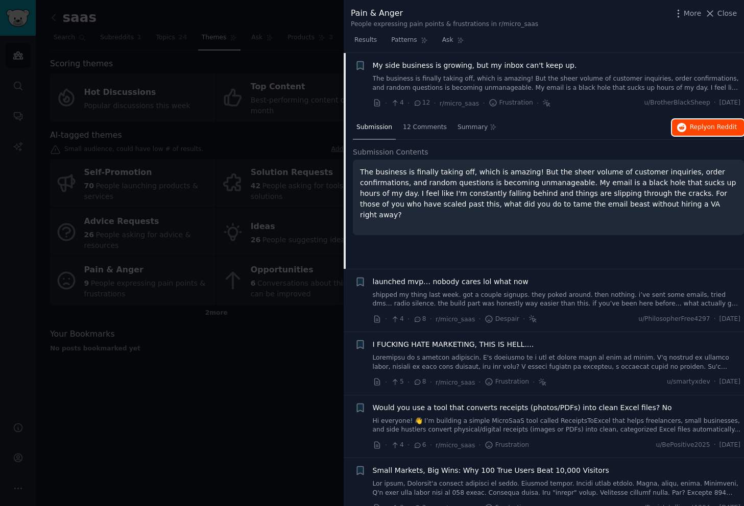
click at [695, 128] on span "Reply on Reddit" at bounding box center [713, 127] width 47 height 9
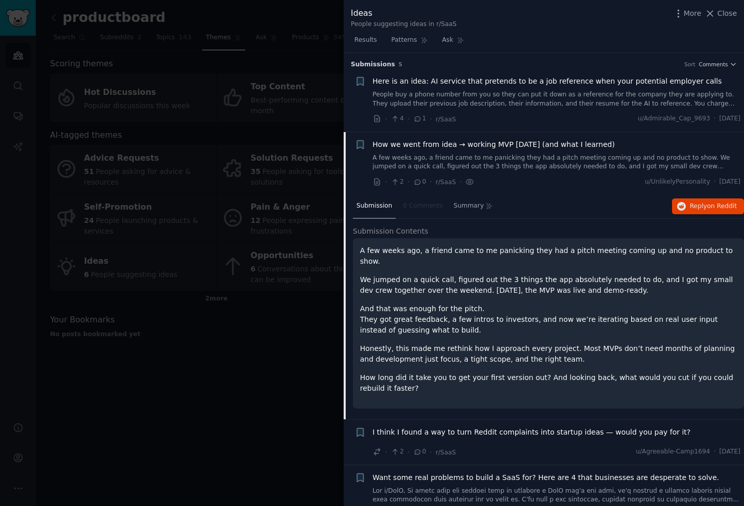
click at [154, 197] on div at bounding box center [372, 253] width 744 height 506
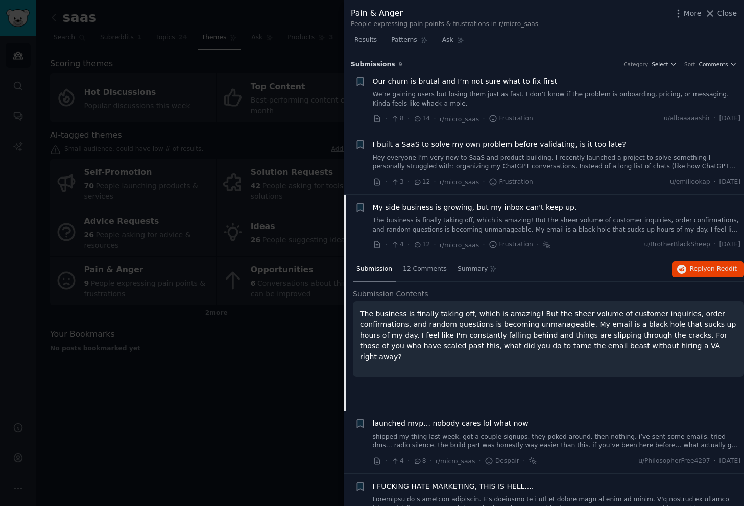
click at [205, 263] on div at bounding box center [372, 253] width 744 height 506
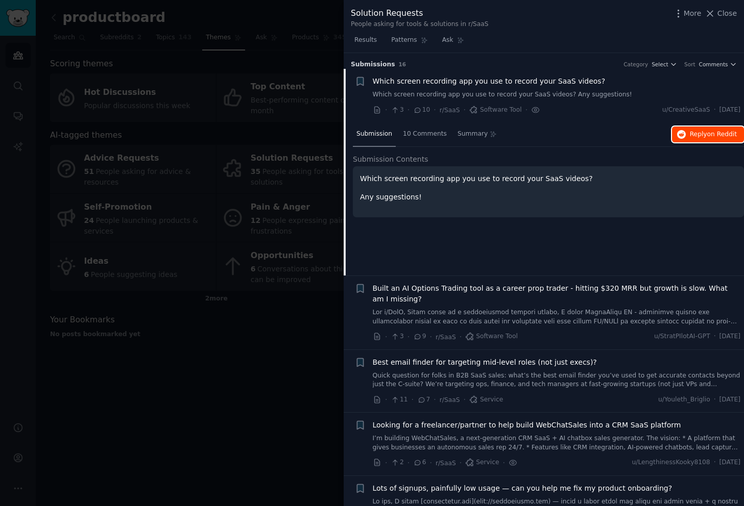
click at [701, 135] on span "Reply on Reddit" at bounding box center [713, 134] width 47 height 9
